Goal: Find specific page/section: Find specific page/section

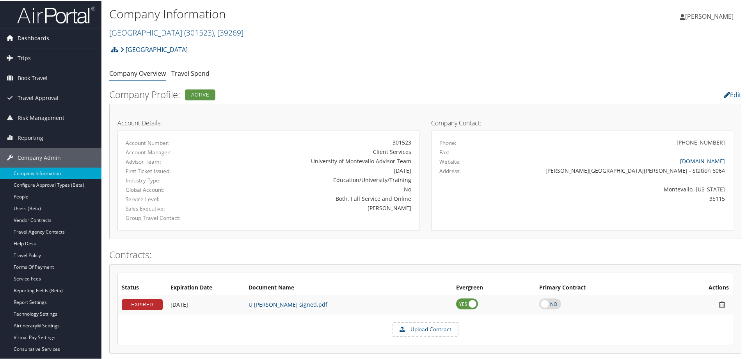
click at [34, 36] on span "Dashboards" at bounding box center [34, 38] width 32 height 20
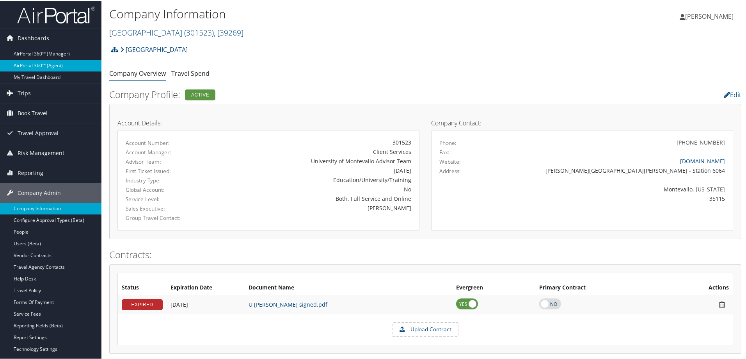
click at [38, 65] on link "AirPortal 360™ (Agent)" at bounding box center [50, 65] width 101 height 12
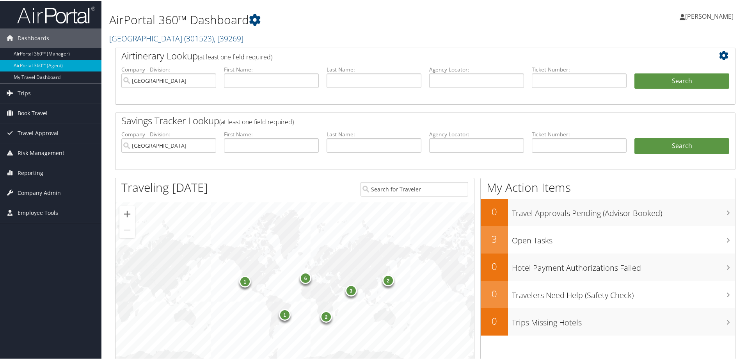
click at [256, 37] on h2 "[GEOGRAPHIC_DATA] ( 301523 ) , [ 39269 ]" at bounding box center [319, 36] width 421 height 13
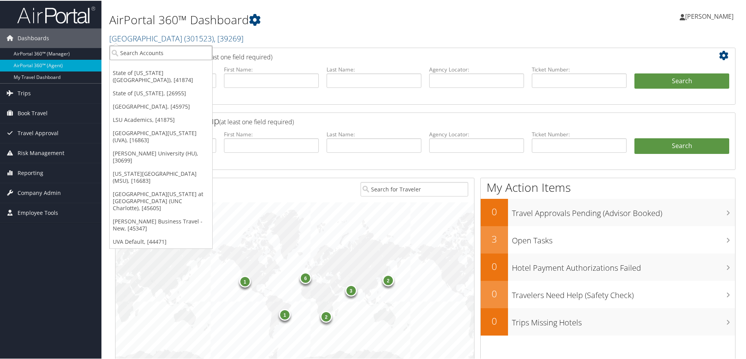
click at [160, 53] on input "search" at bounding box center [161, 52] width 103 height 14
click at [384, 27] on h1 "AirPortal 360™ Dashboard" at bounding box center [319, 19] width 421 height 16
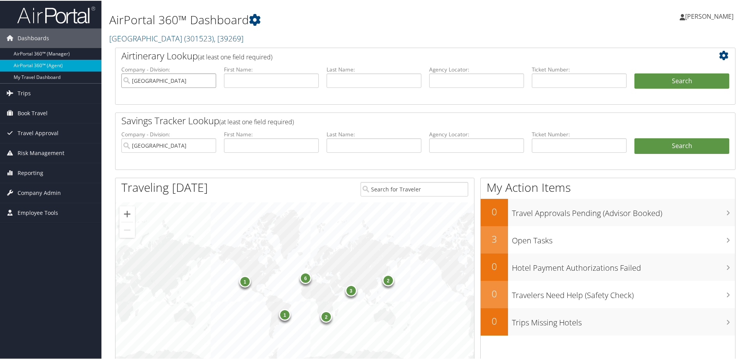
click at [210, 80] on input "[GEOGRAPHIC_DATA]" at bounding box center [168, 80] width 95 height 14
click at [249, 78] on input "text" at bounding box center [271, 80] width 95 height 14
type input "pablo"
type input "gutierrez cervantes"
click at [683, 78] on button "Search" at bounding box center [681, 81] width 95 height 16
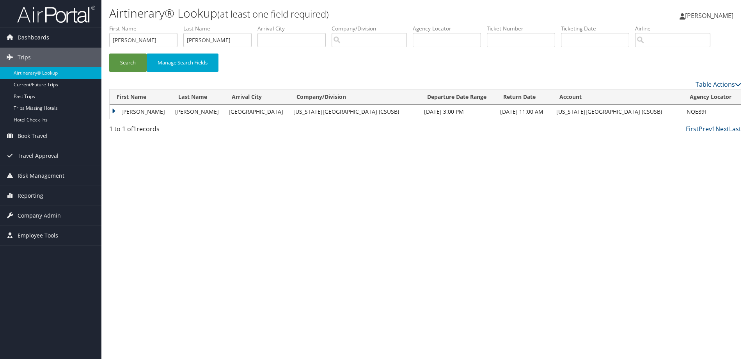
click at [116, 112] on td "Pablo" at bounding box center [141, 112] width 62 height 14
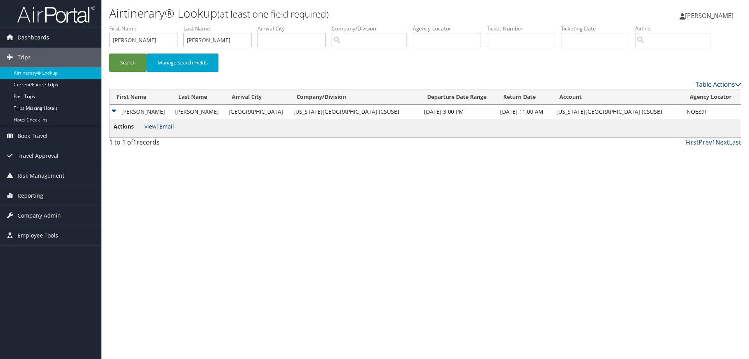
click at [149, 127] on link "View" at bounding box center [150, 125] width 12 height 7
click at [33, 36] on span "Dashboards" at bounding box center [34, 38] width 32 height 20
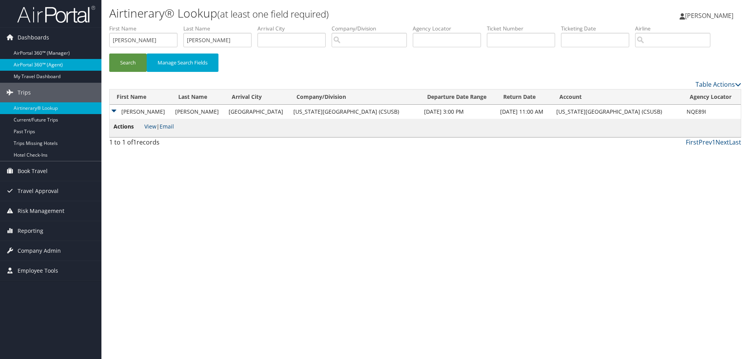
click at [40, 61] on link "AirPortal 360™ (Agent)" at bounding box center [50, 65] width 101 height 12
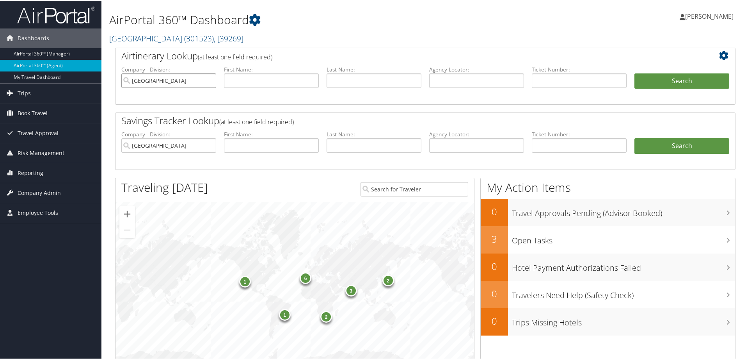
click at [211, 80] on input "[GEOGRAPHIC_DATA]" at bounding box center [168, 80] width 95 height 14
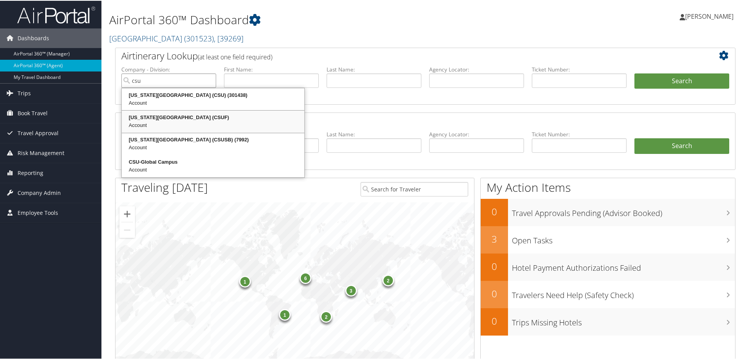
click at [180, 120] on div "[US_STATE][GEOGRAPHIC_DATA] (CSUF)" at bounding box center [213, 117] width 180 height 8
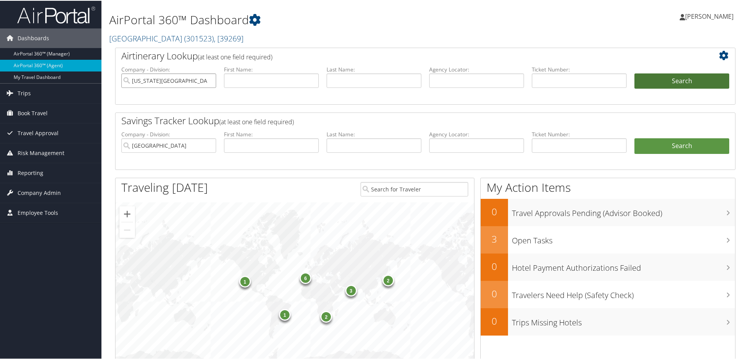
type input "[US_STATE][GEOGRAPHIC_DATA] (CSUF)"
click at [679, 80] on button "Search" at bounding box center [681, 81] width 95 height 16
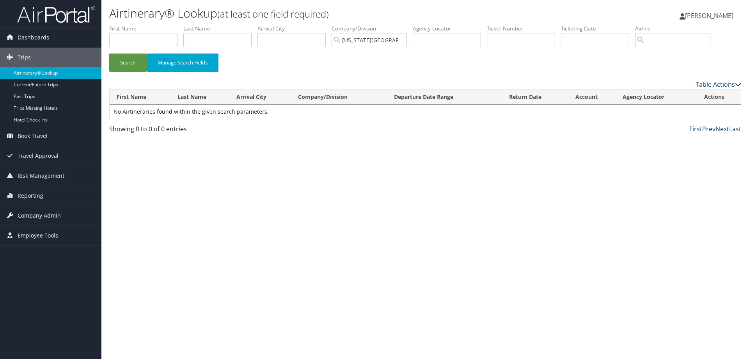
click at [40, 215] on span "Company Admin" at bounding box center [39, 216] width 43 height 20
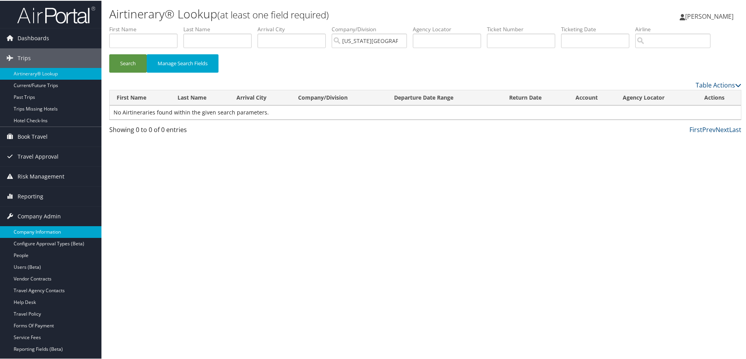
click at [40, 227] on link "Company Information" at bounding box center [50, 231] width 101 height 12
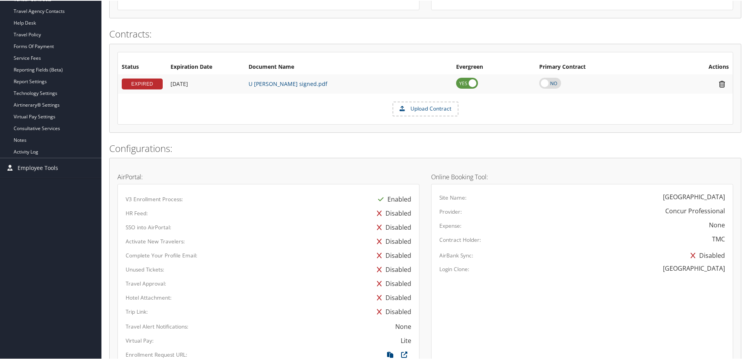
scroll to position [234, 0]
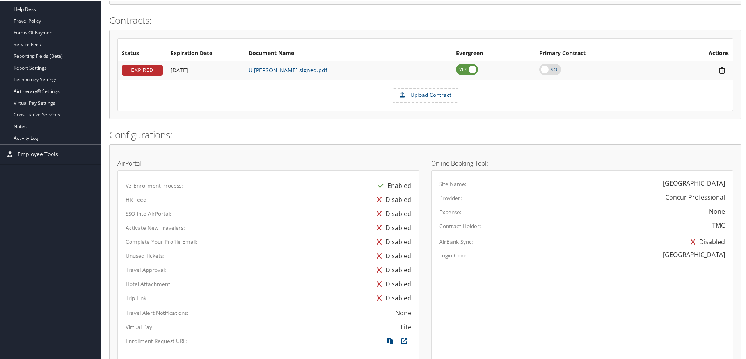
click at [485, 332] on div "Site Name: [GEOGRAPHIC_DATA] Provider: Concur Professional Expense: None Contra…" at bounding box center [582, 270] width 302 height 202
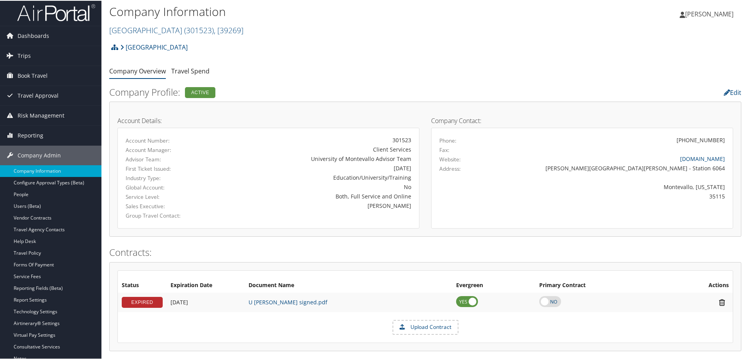
scroll to position [0, 0]
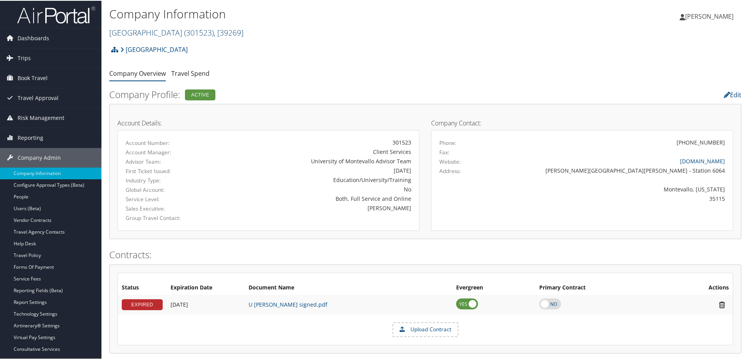
click at [243, 31] on span ", [ 39269 ]" at bounding box center [229, 32] width 30 height 11
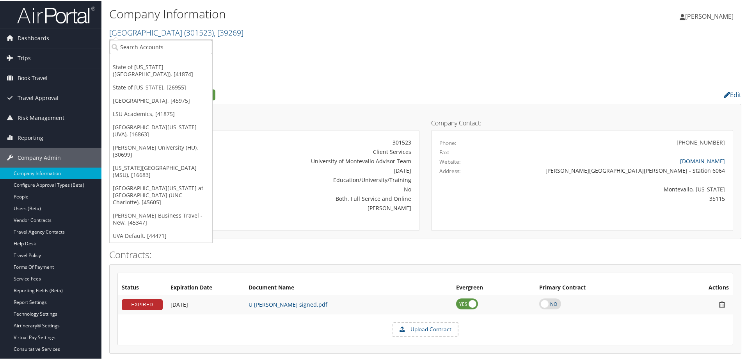
click at [174, 47] on input "search" at bounding box center [161, 46] width 103 height 14
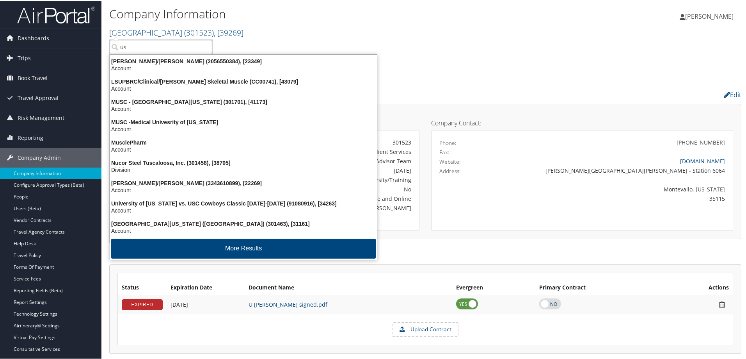
type input "u"
